Goal: Information Seeking & Learning: Check status

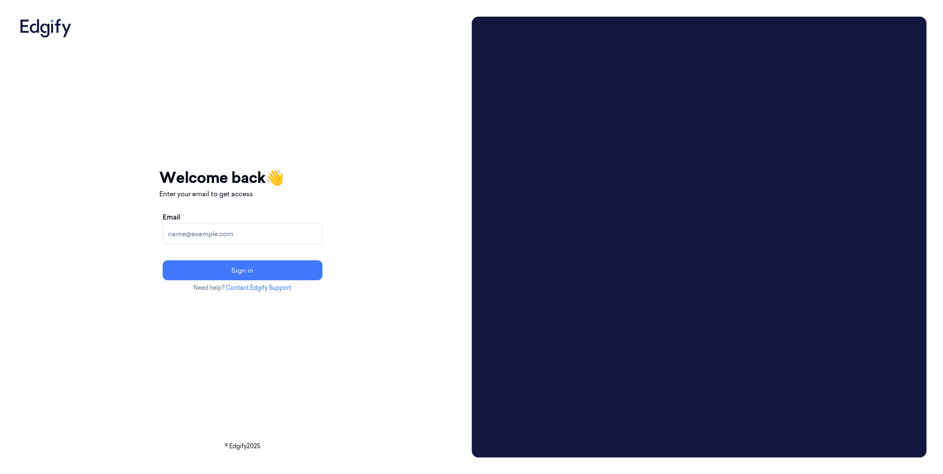
click at [323, 233] on input "Email" at bounding box center [243, 234] width 160 height 20
type input "[PERSON_NAME][EMAIL_ADDRESS][PERSON_NAME][DOMAIN_NAME]"
click at [163, 261] on button "Sign in" at bounding box center [243, 271] width 160 height 20
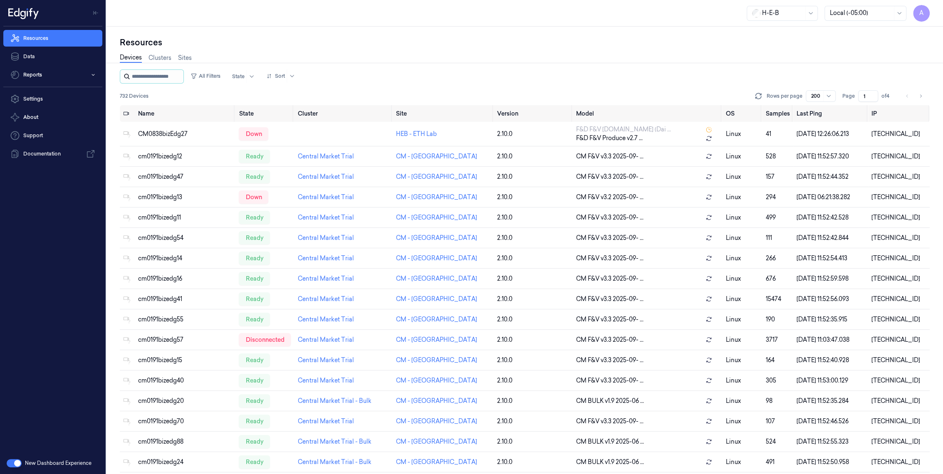
click at [170, 77] on input "string" at bounding box center [157, 76] width 50 height 13
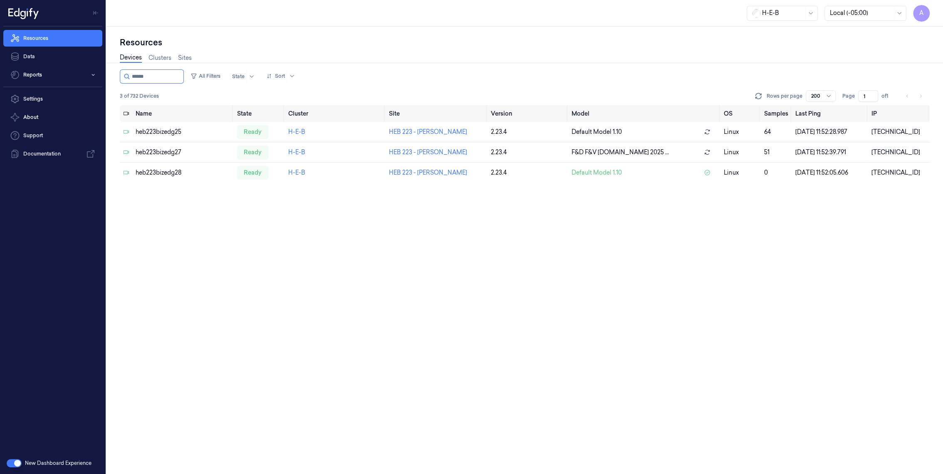
type input "******"
click at [888, 173] on div "10.22.32.28" at bounding box center [899, 173] width 55 height 9
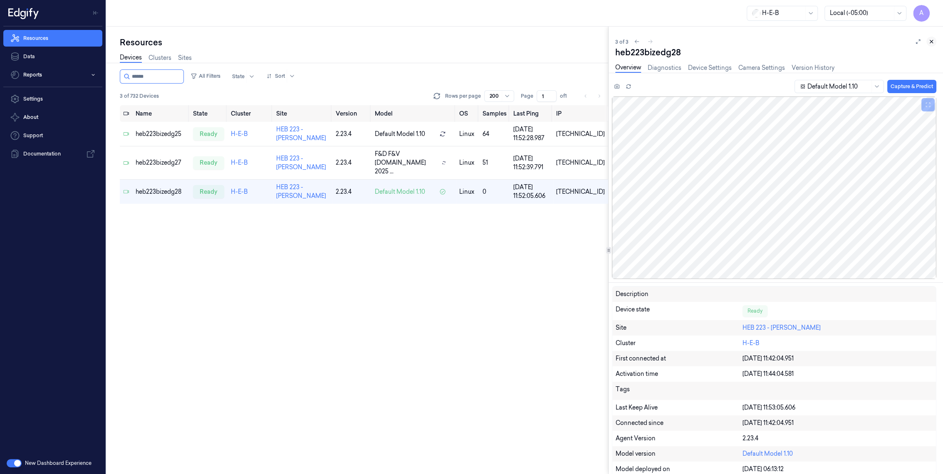
click at [931, 41] on icon at bounding box center [932, 42] width 6 height 6
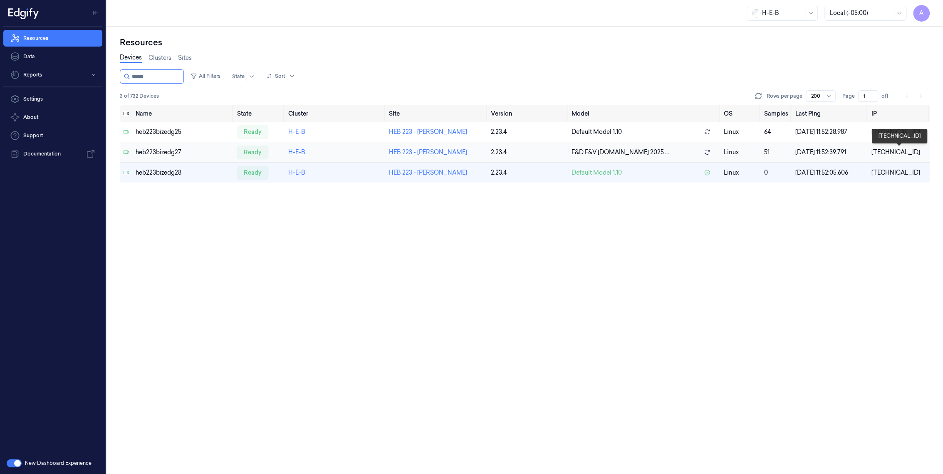
drag, startPoint x: 888, startPoint y: 152, endPoint x: 883, endPoint y: 151, distance: 4.9
click at [887, 152] on div "10.22.32.27" at bounding box center [899, 152] width 55 height 9
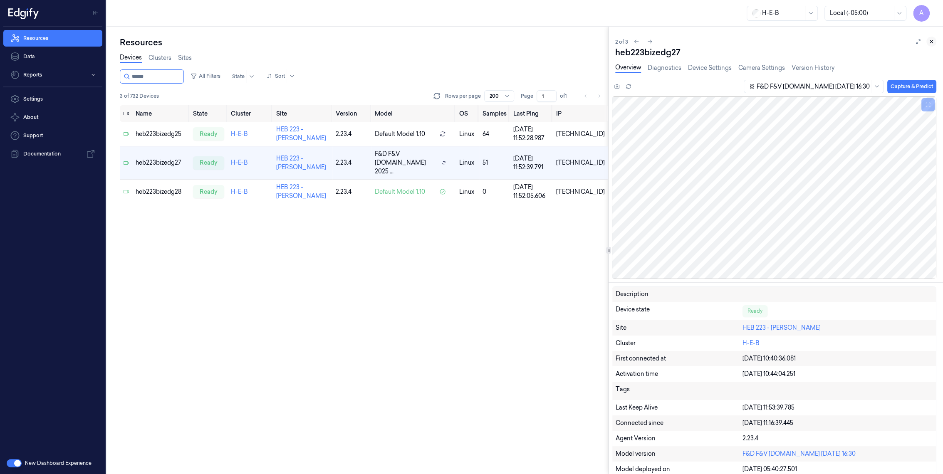
click at [929, 41] on button at bounding box center [932, 42] width 10 height 10
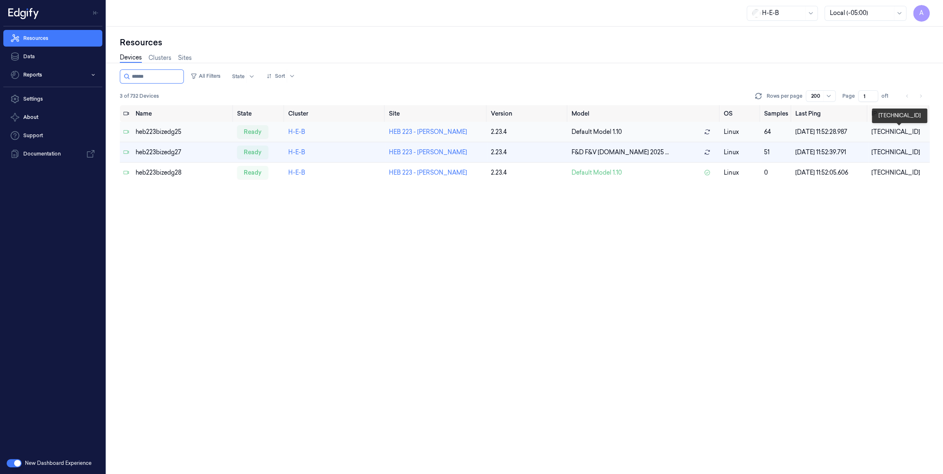
click at [893, 131] on div "10.22.32.25" at bounding box center [899, 132] width 55 height 9
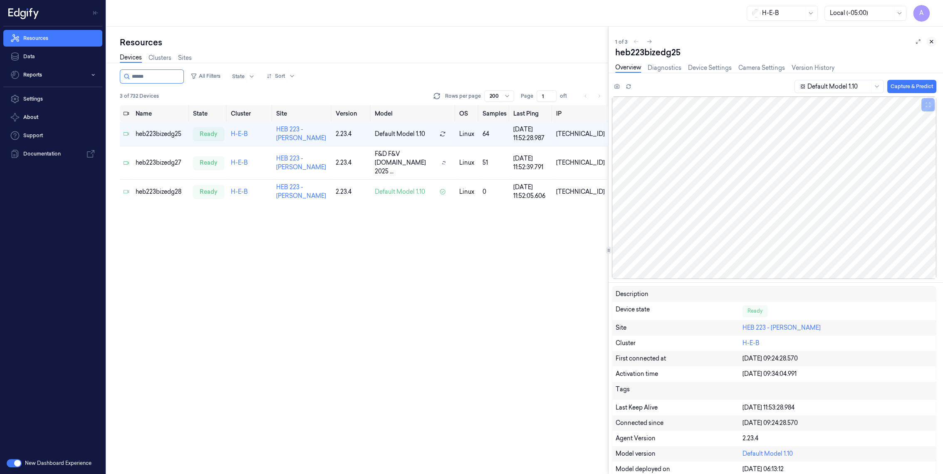
click at [932, 39] on icon at bounding box center [932, 42] width 6 height 6
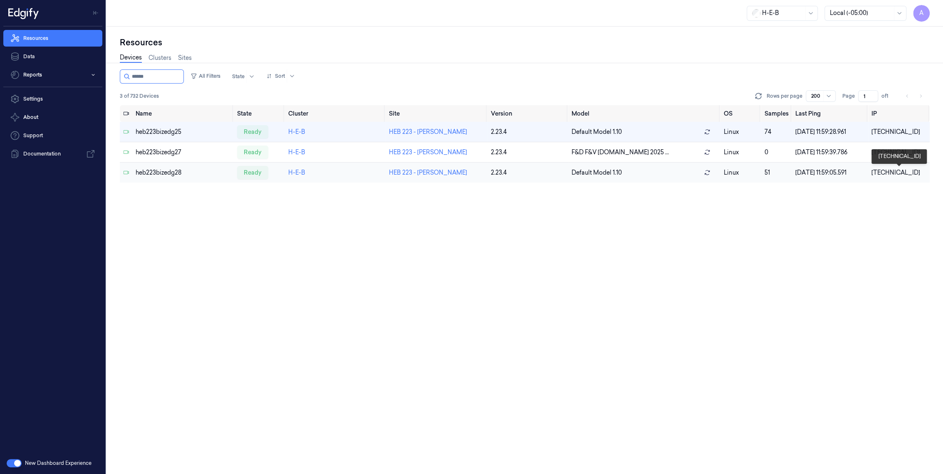
click at [889, 170] on div "10.22.32.28" at bounding box center [899, 173] width 55 height 9
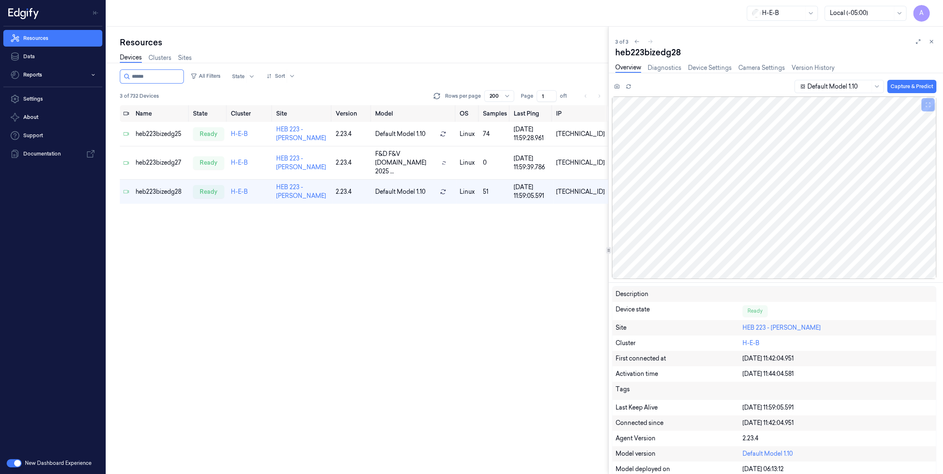
click at [931, 39] on icon at bounding box center [932, 42] width 6 height 6
